Goal: Transaction & Acquisition: Download file/media

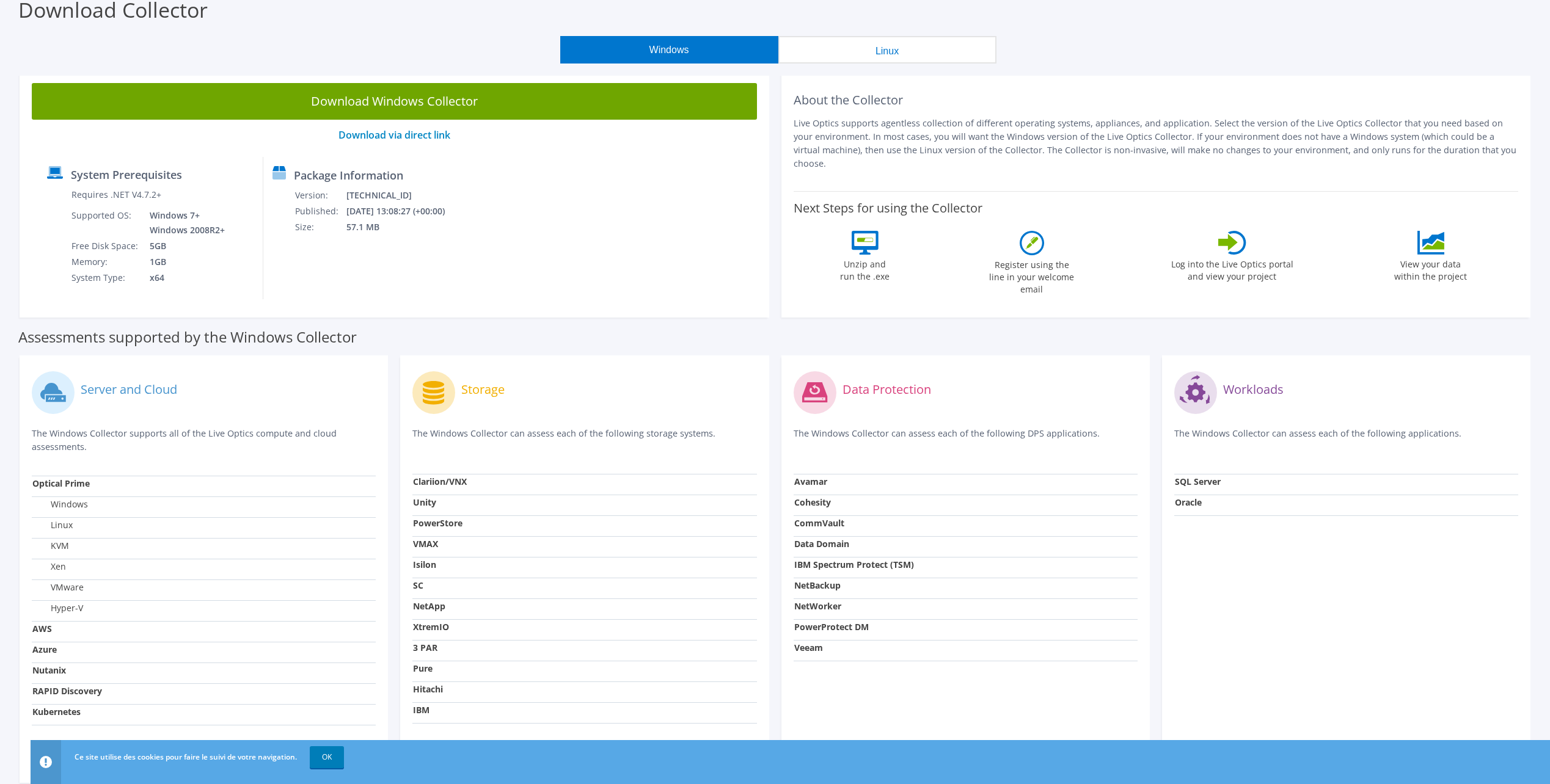
scroll to position [1, 0]
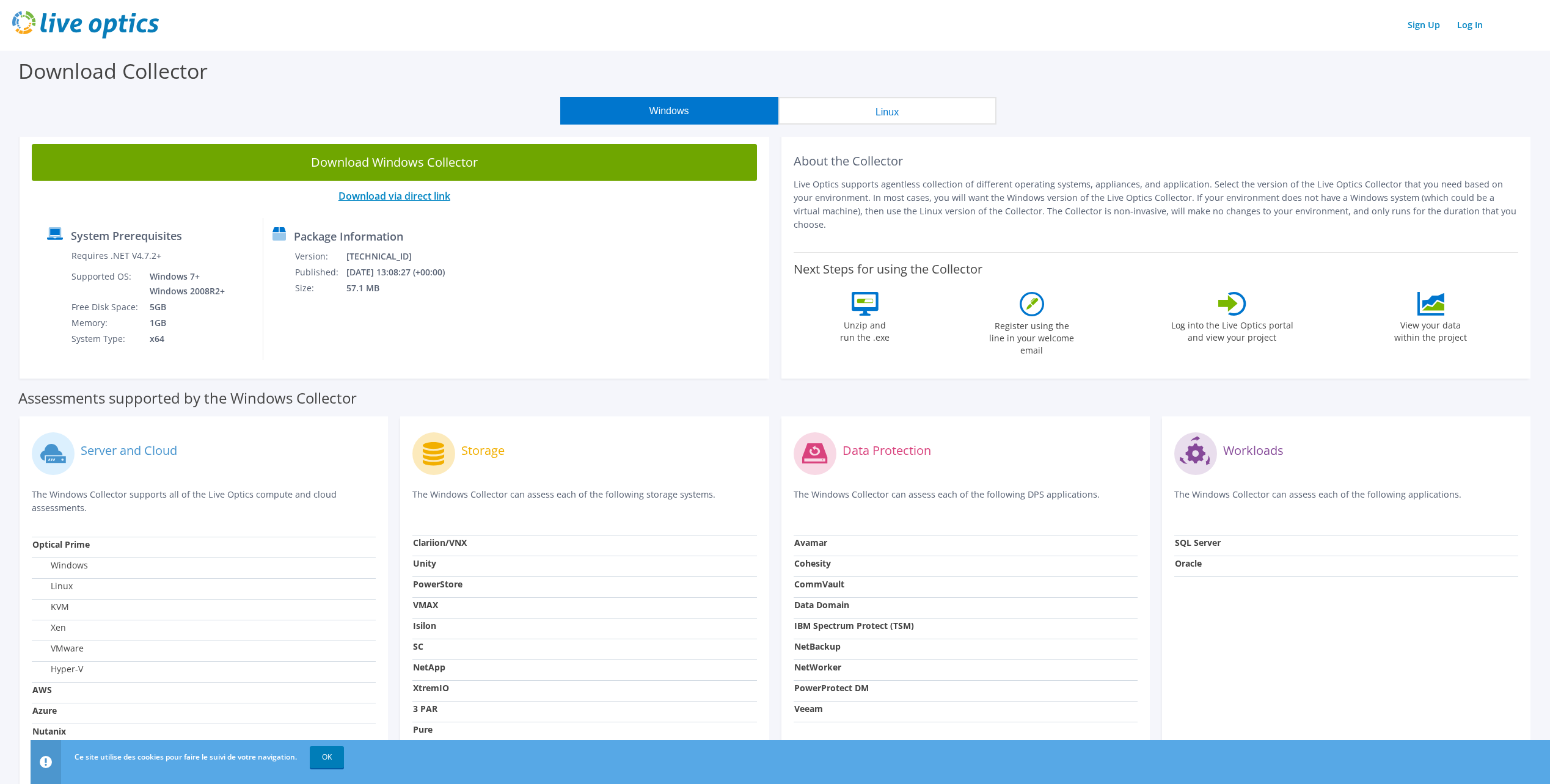
click at [444, 196] on link "Download via direct link" at bounding box center [394, 196] width 112 height 13
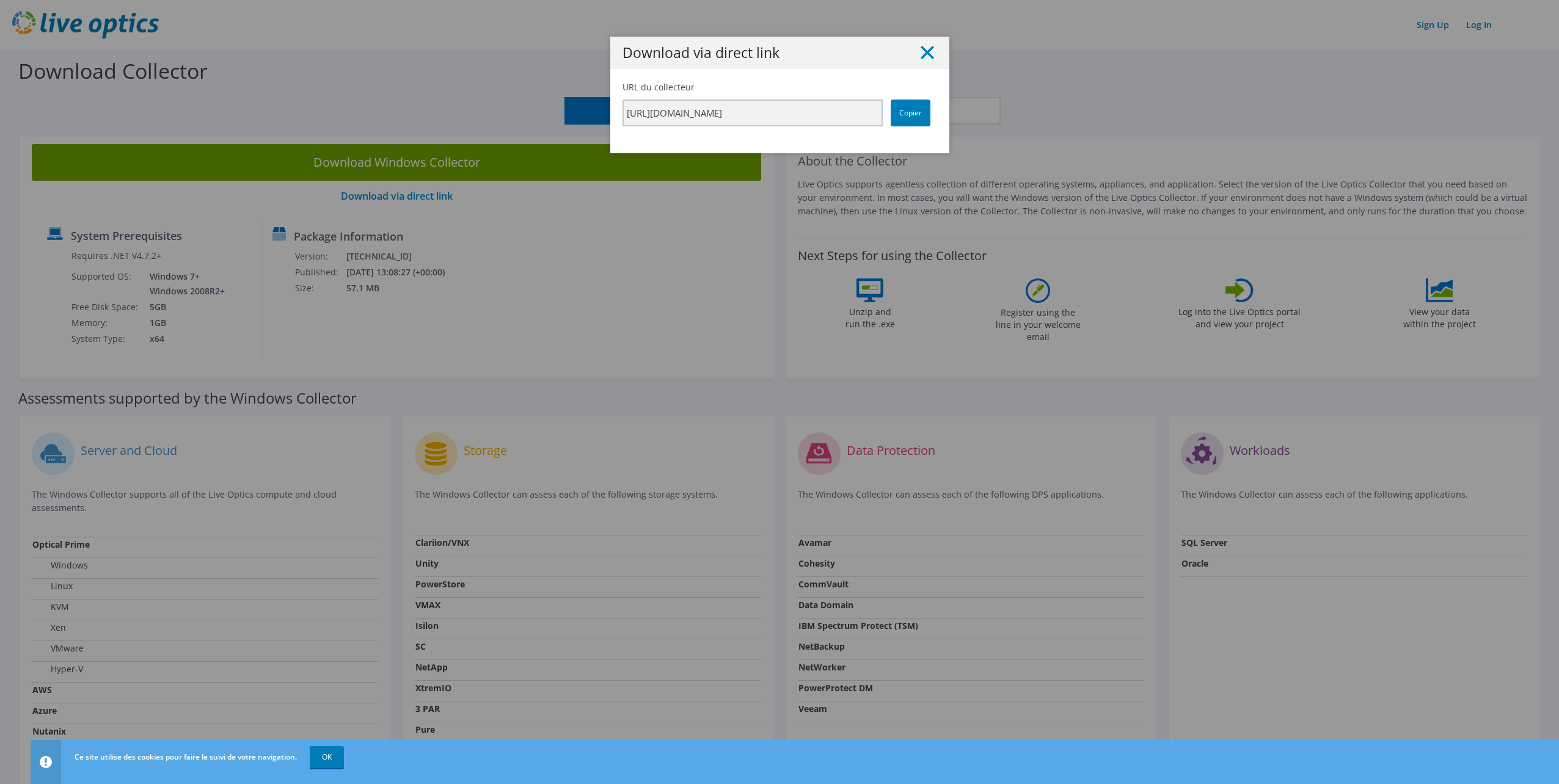
click at [926, 57] on line at bounding box center [927, 52] width 12 height 12
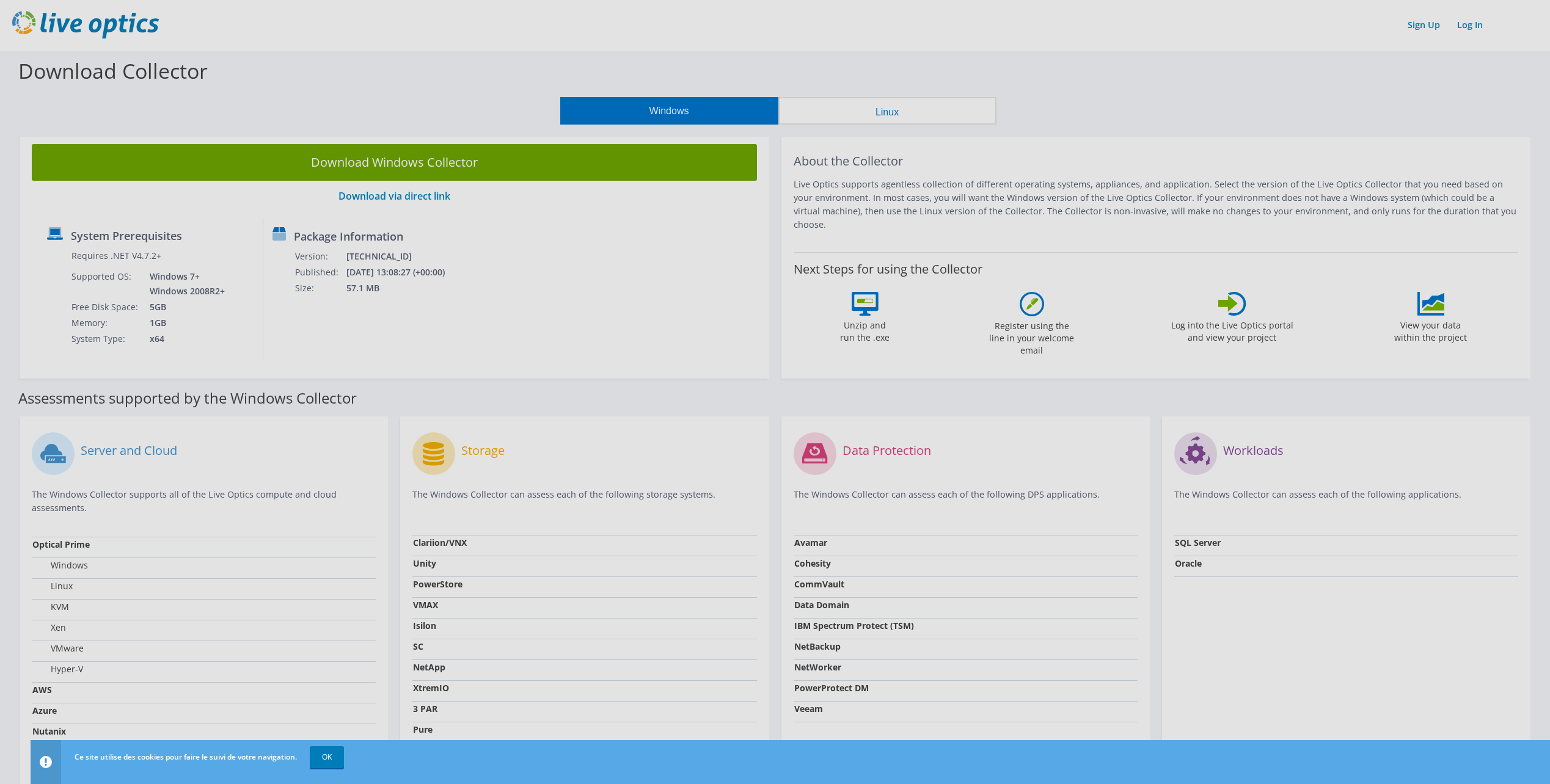
click at [485, 157] on div at bounding box center [775, 392] width 1550 height 784
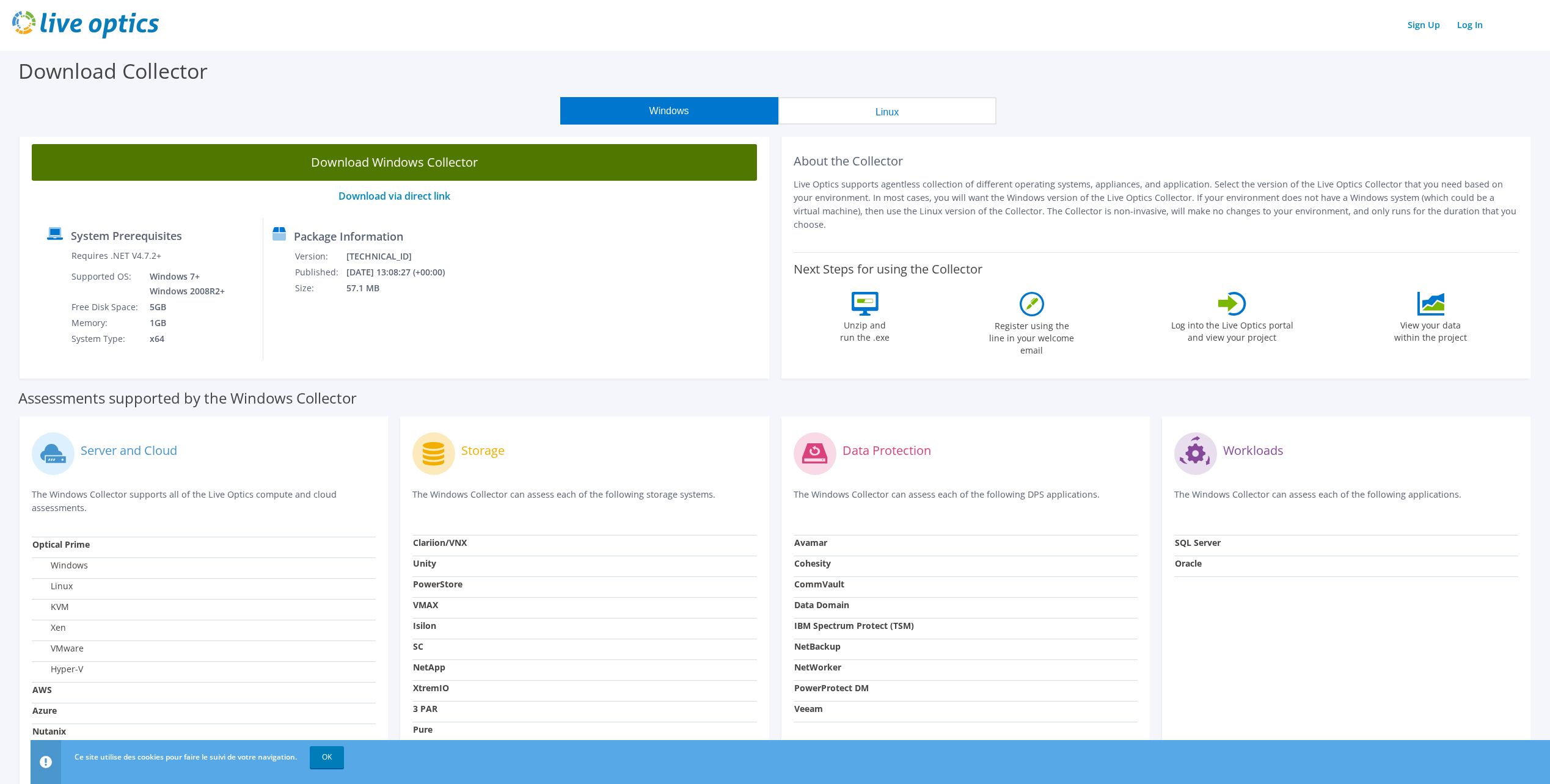
click at [459, 157] on link "Download Windows Collector" at bounding box center [394, 162] width 725 height 37
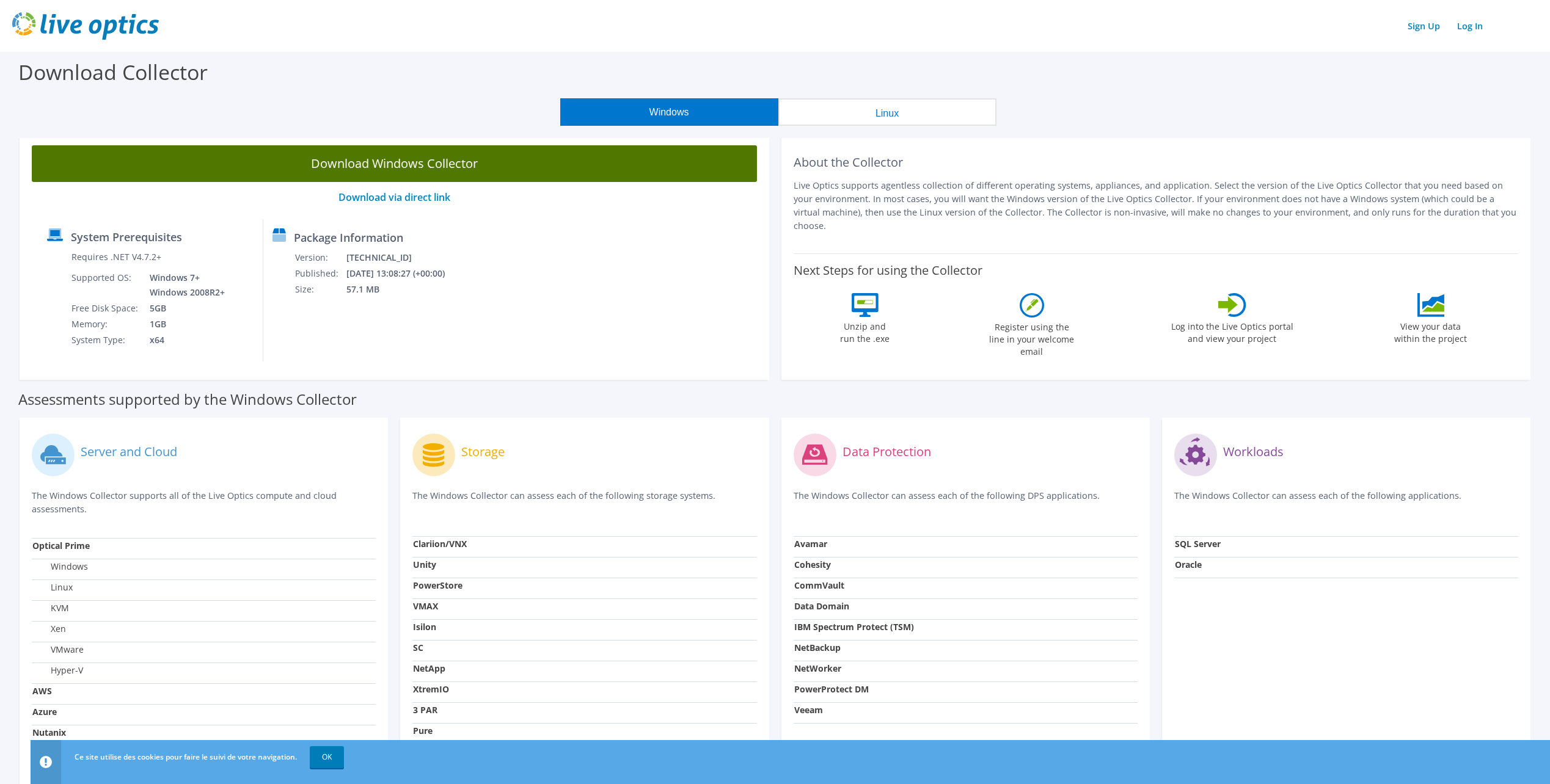
click at [408, 163] on link "Download Windows Collector" at bounding box center [394, 163] width 725 height 37
